Goal: Find specific page/section: Find specific page/section

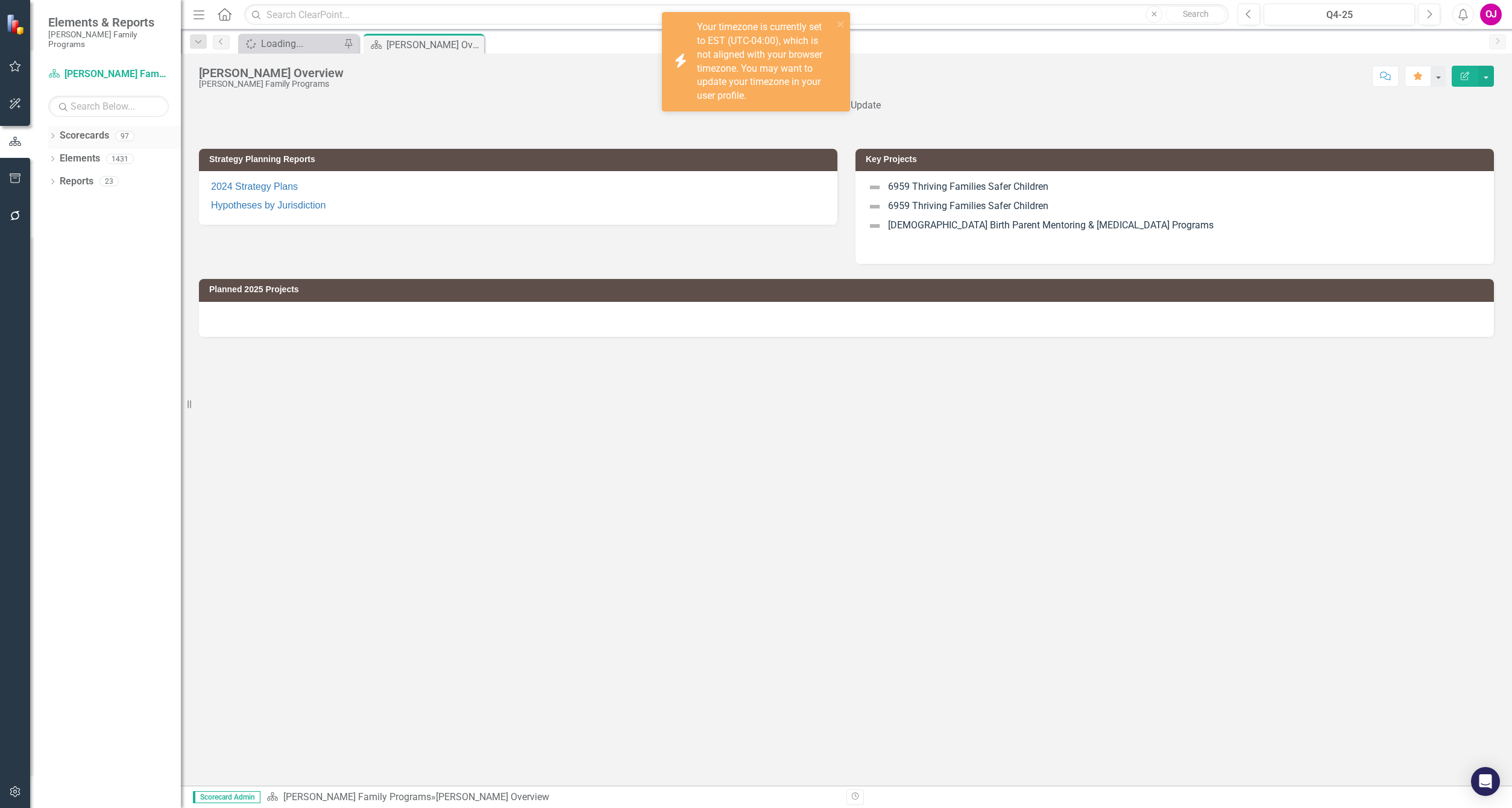
click at [52, 134] on icon "Dropdown" at bounding box center [52, 137] width 8 height 6
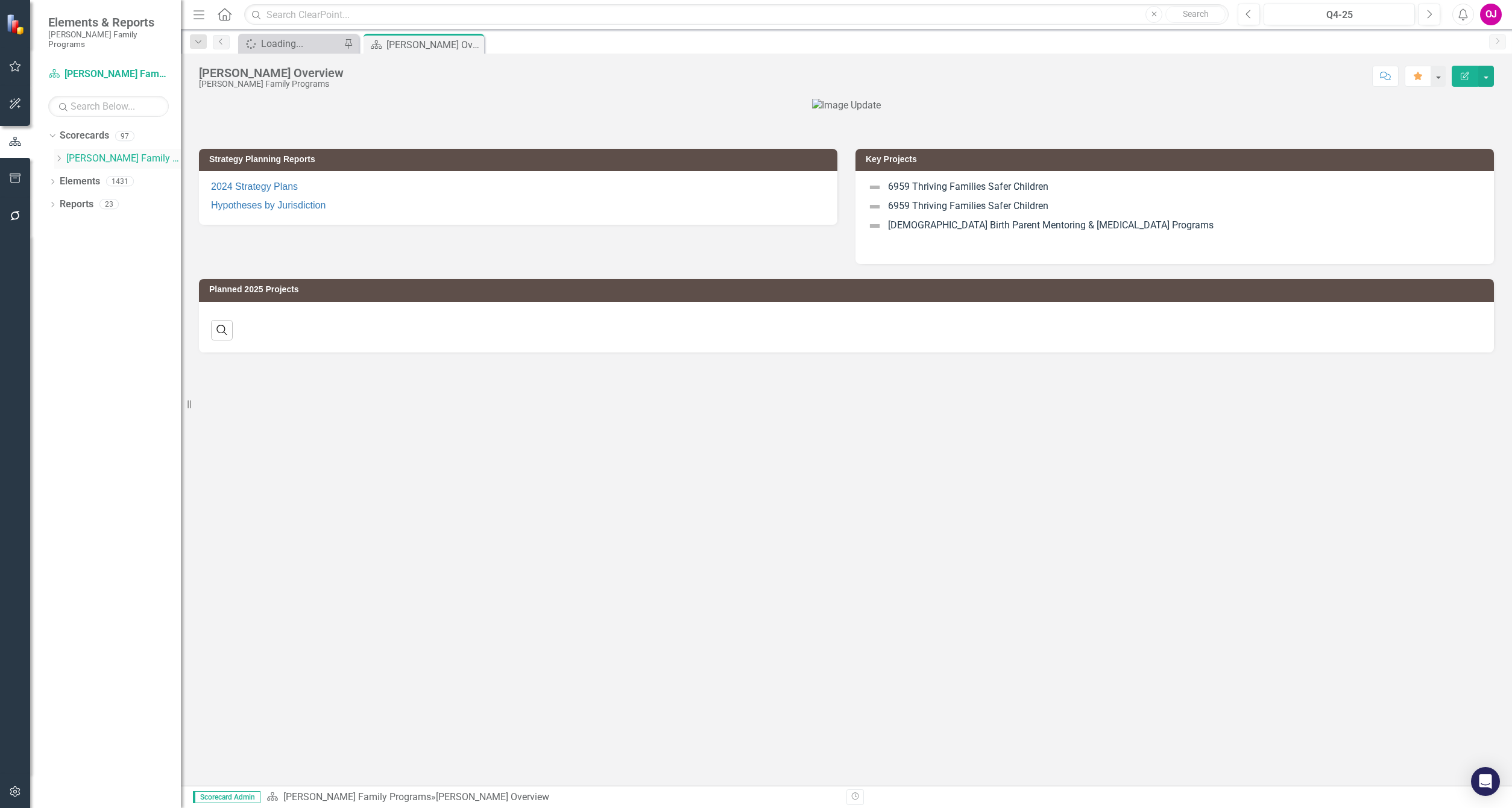
click at [59, 155] on icon "Dropdown" at bounding box center [59, 158] width 9 height 7
click at [66, 269] on icon "Dropdown" at bounding box center [71, 272] width 9 height 7
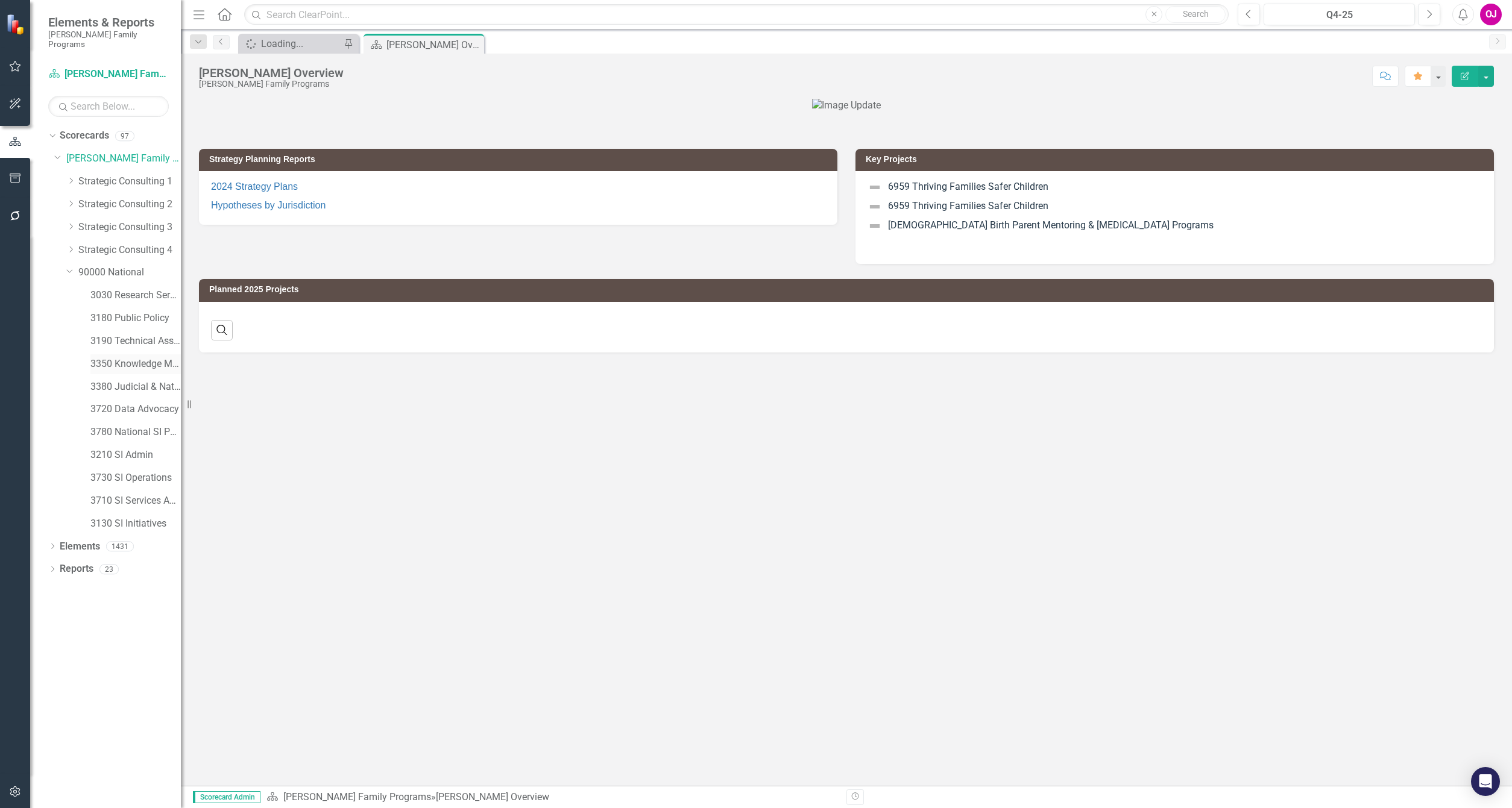
click at [138, 357] on link "3350 Knowledge Management" at bounding box center [135, 364] width 90 height 14
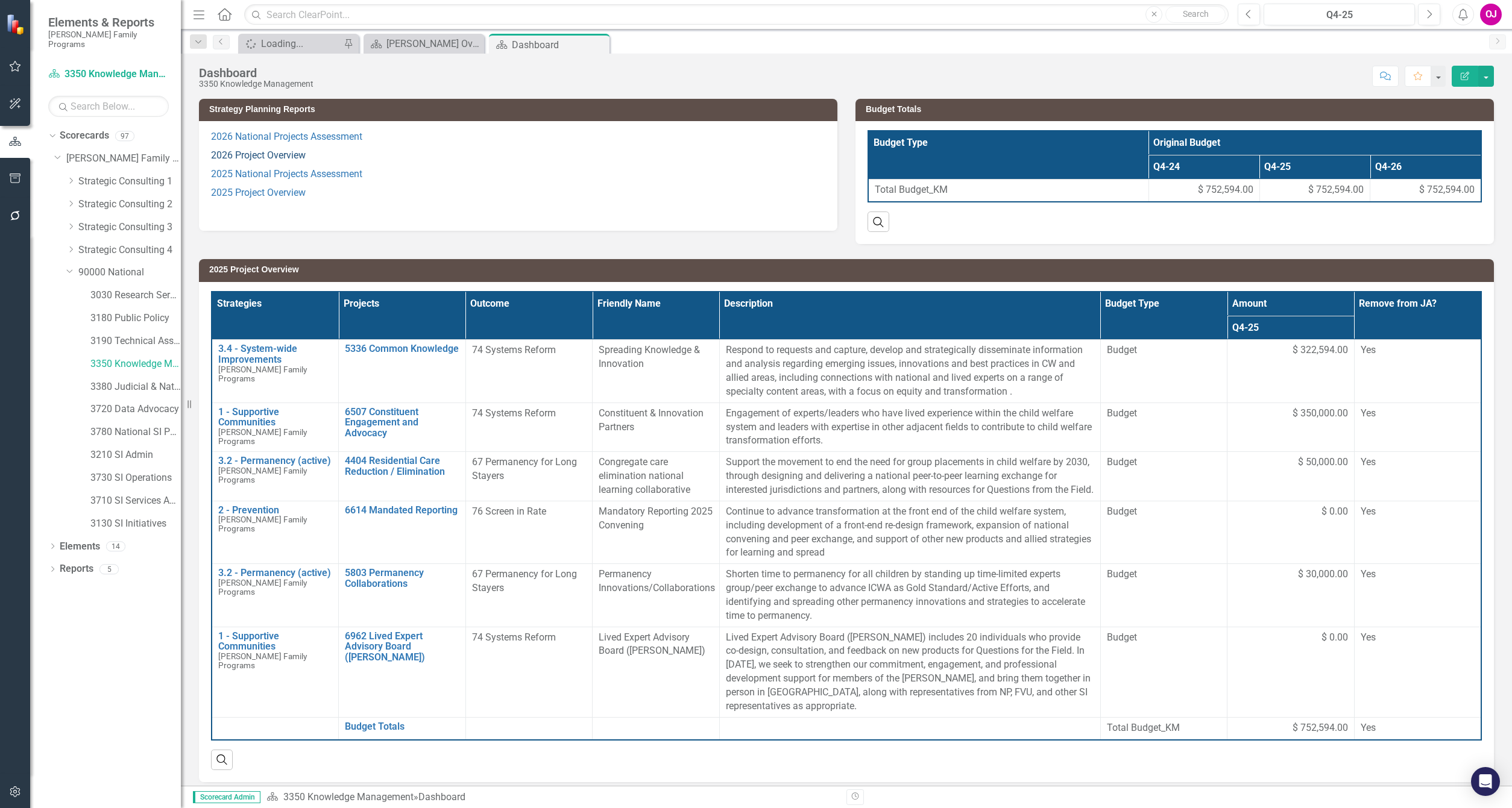
click at [284, 156] on link "2026 Project Overview" at bounding box center [258, 155] width 95 height 11
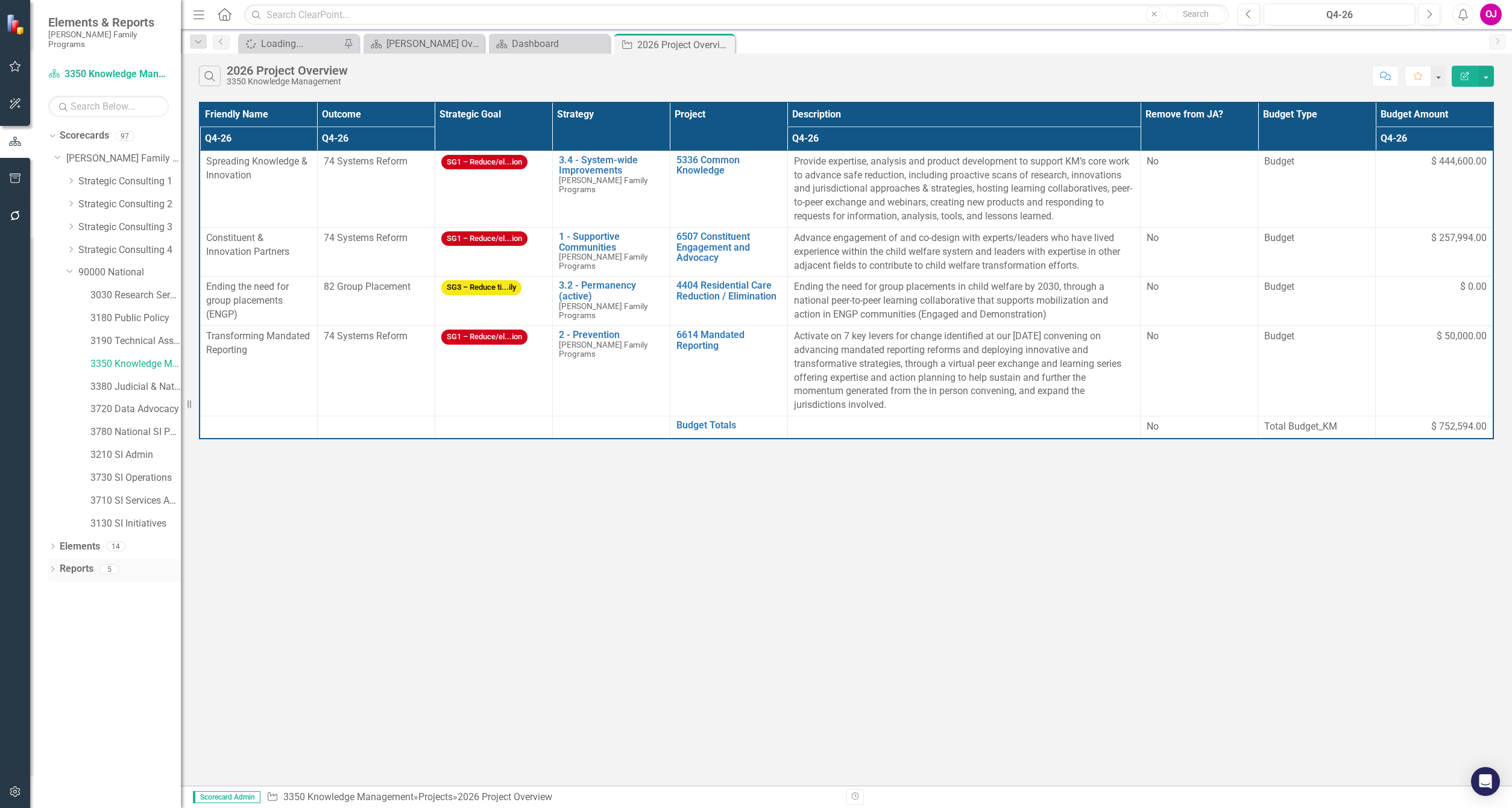
click at [52, 567] on icon "Dropdown" at bounding box center [52, 570] width 8 height 6
click at [111, 652] on div "2025 Project Overview" at bounding box center [122, 657] width 117 height 11
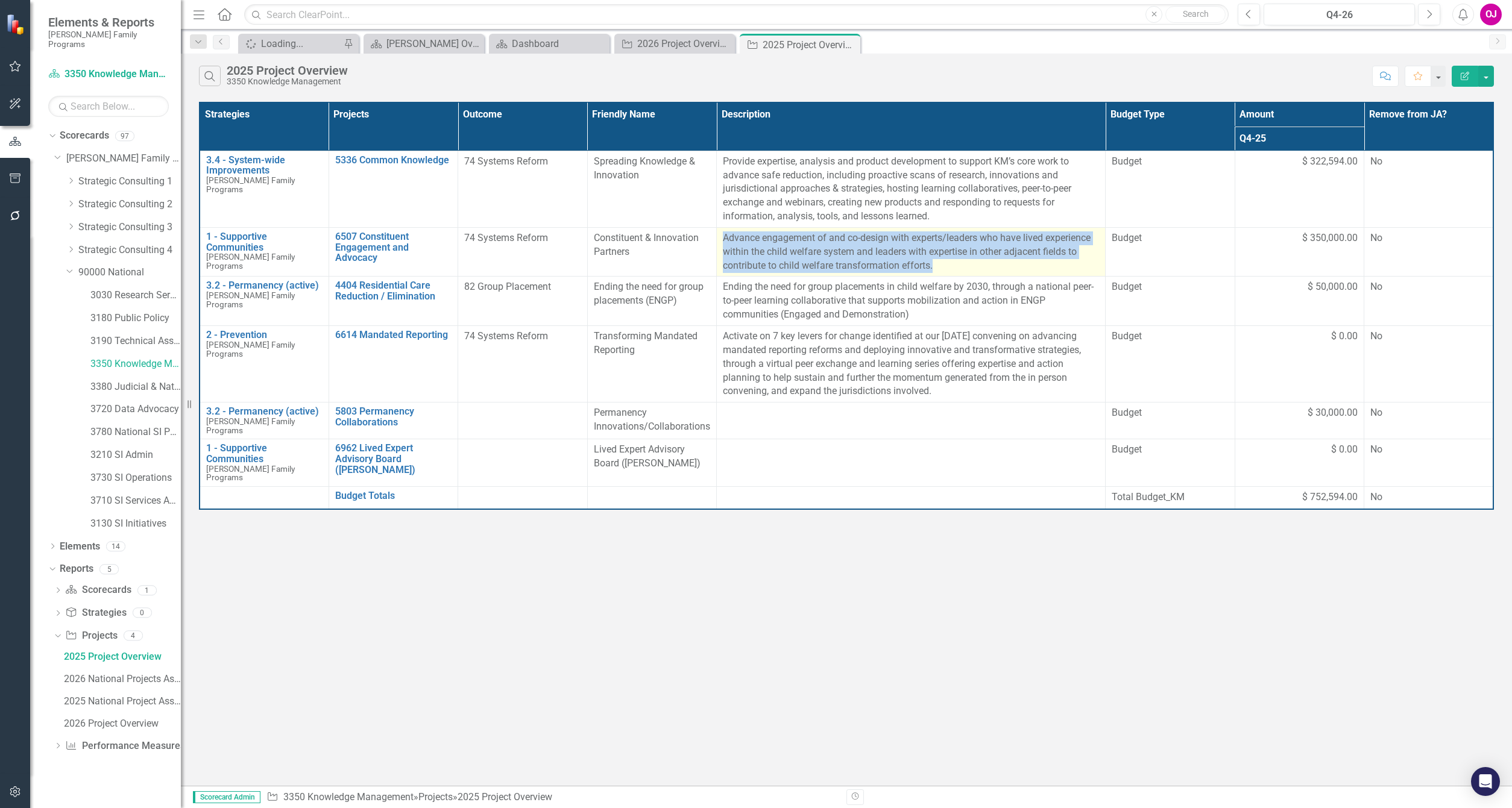
drag, startPoint x: 936, startPoint y: 268, endPoint x: 722, endPoint y: 240, distance: 215.8
click at [722, 240] on td "Advance engagement of and co-design with experts/leaders who have lived experie…" at bounding box center [911, 252] width 389 height 50
copy p "Advance engagement of and co-design with experts/leaders who have lived experie…"
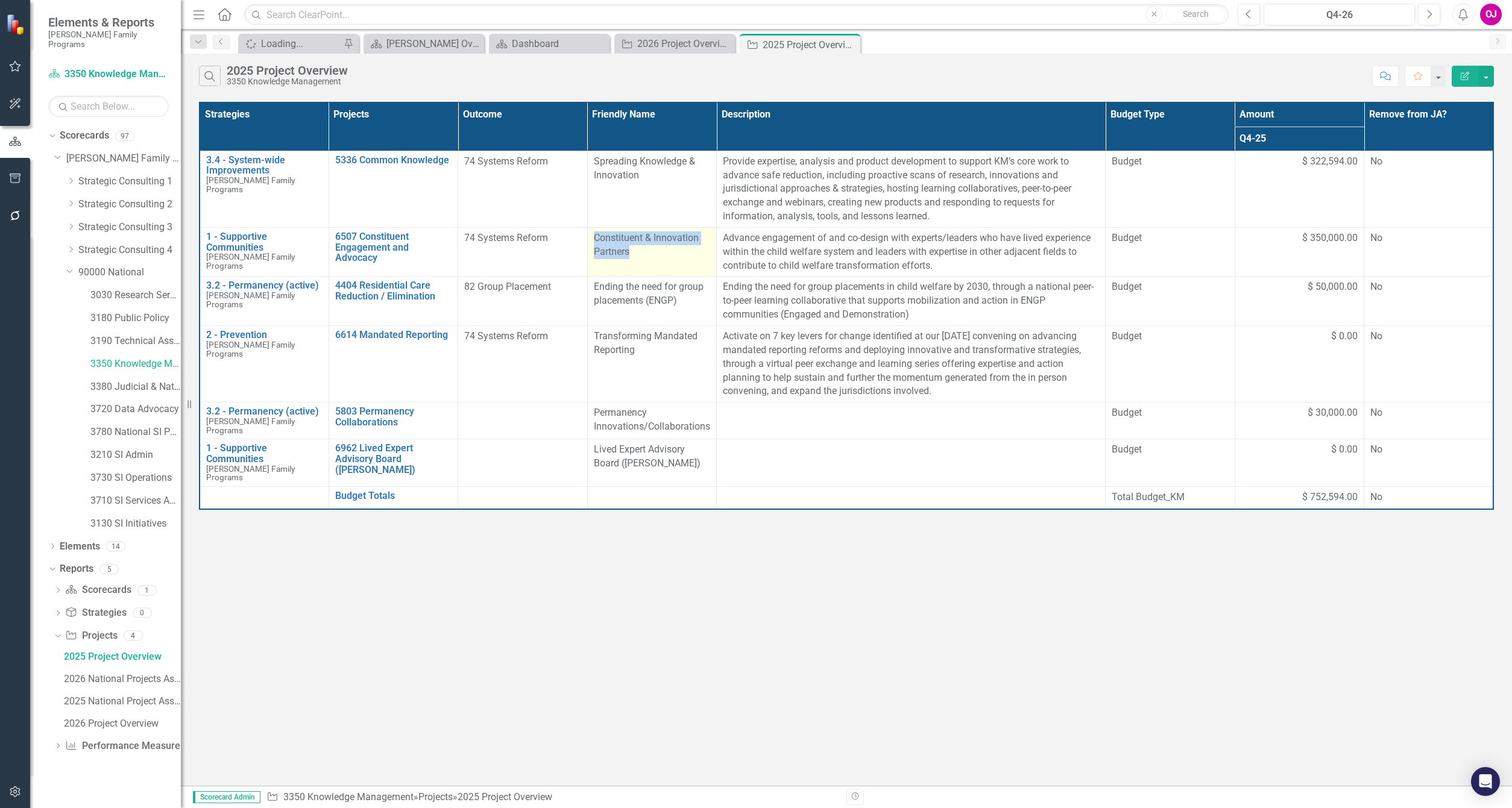
drag, startPoint x: 635, startPoint y: 249, endPoint x: 592, endPoint y: 243, distance: 43.4
click at [592, 243] on td "Constituent & Innovation Partners" at bounding box center [651, 252] width 129 height 50
copy span "Constituent & Innovation Partners"
